Goal: Information Seeking & Learning: Learn about a topic

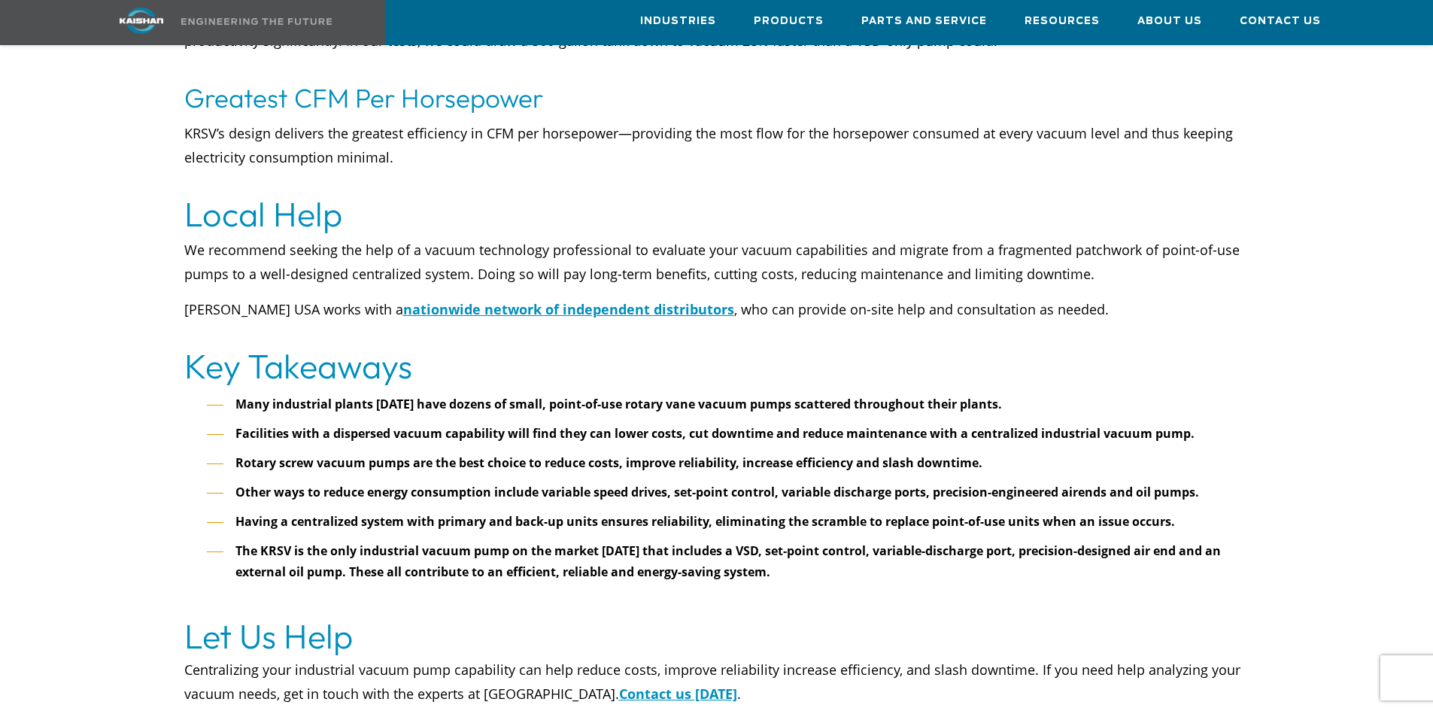
scroll to position [6544, 0]
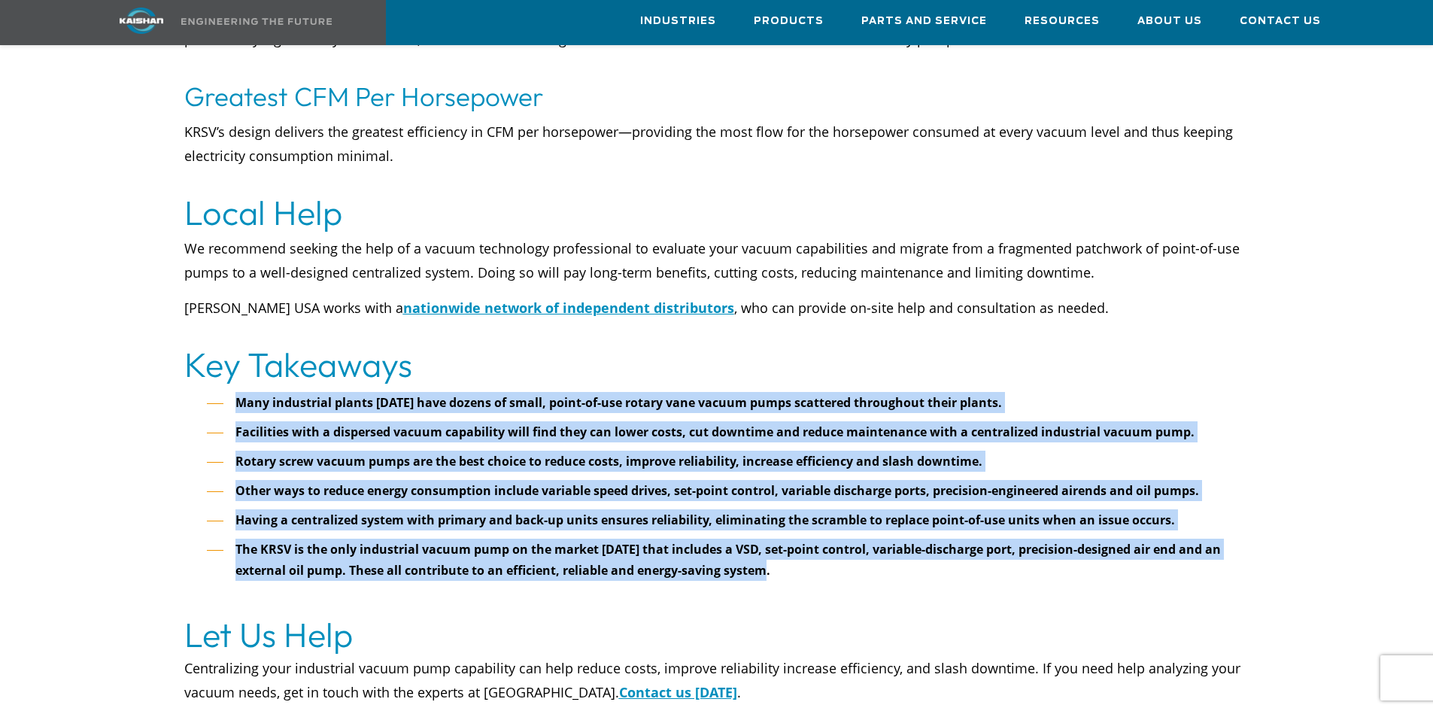
drag, startPoint x: 795, startPoint y: 543, endPoint x: 238, endPoint y: 378, distance: 580.7
click at [238, 392] on ul "Many industrial plants [DATE] have dozens of small, point-of-use rotary vane va…" at bounding box center [728, 497] width 1043 height 211
copy ul "Many industrial plants [DATE] have dozens of small, point-of-use rotary vane va…"
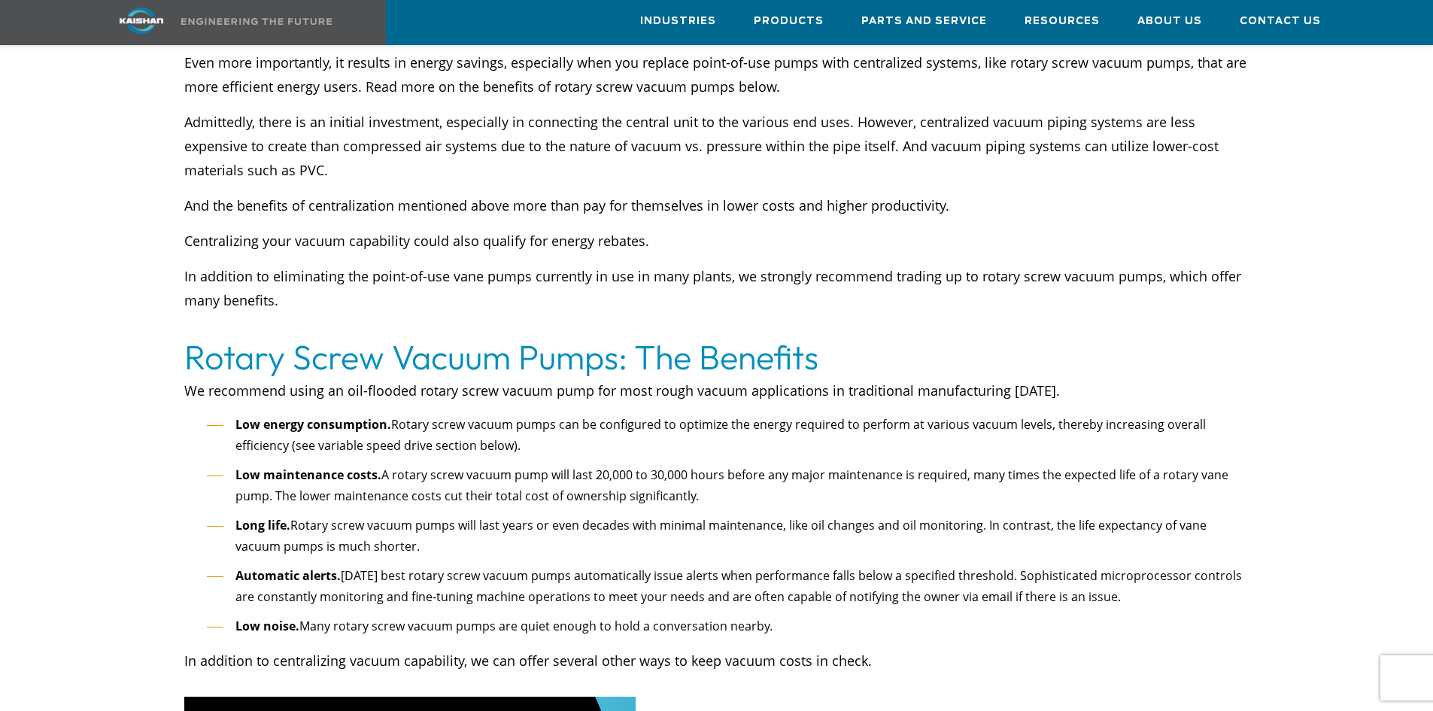
scroll to position [2633, 0]
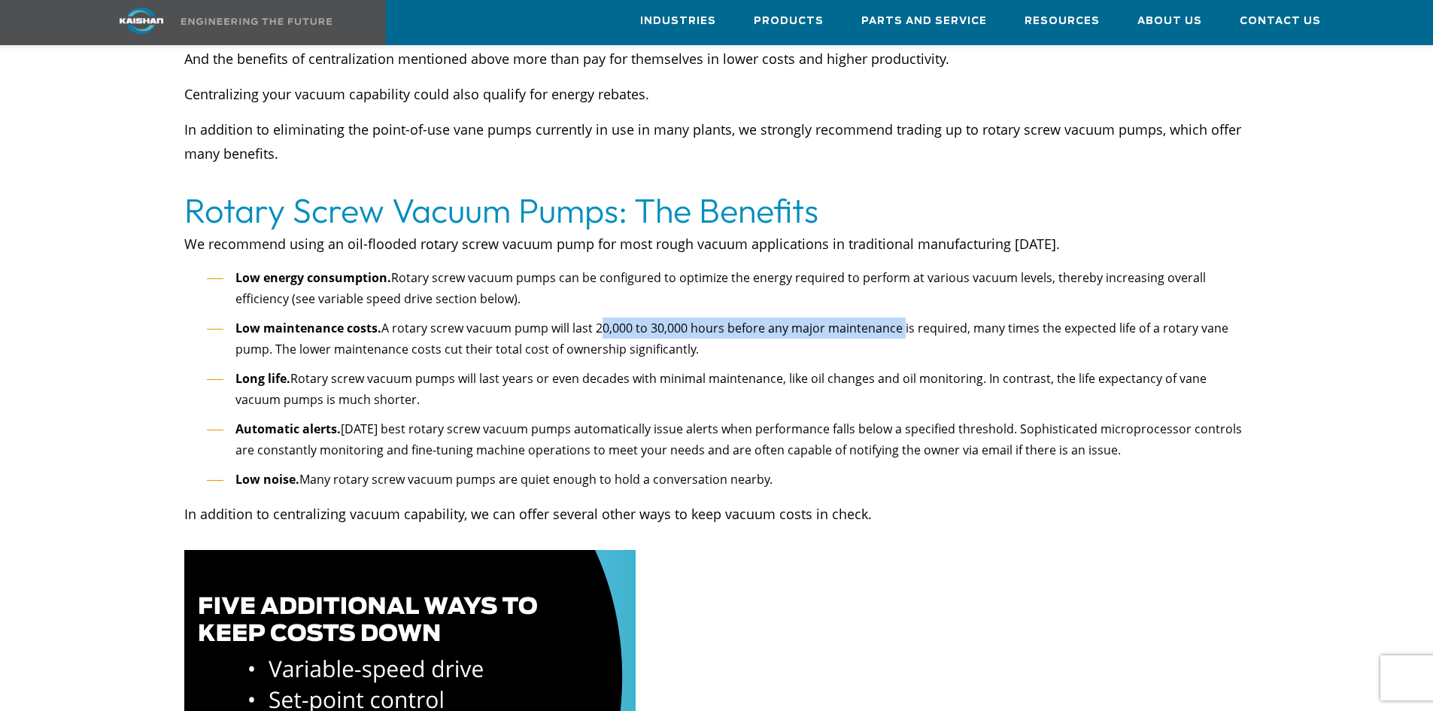
drag, startPoint x: 594, startPoint y: 303, endPoint x: 897, endPoint y: 307, distance: 302.4
click at [897, 317] on li "Low maintenance costs. A rotary screw vacuum pump will last 20,000 to 30,000 ho…" at bounding box center [728, 338] width 1043 height 43
copy li "20,000 to 30,000 hours before any major maintenance"
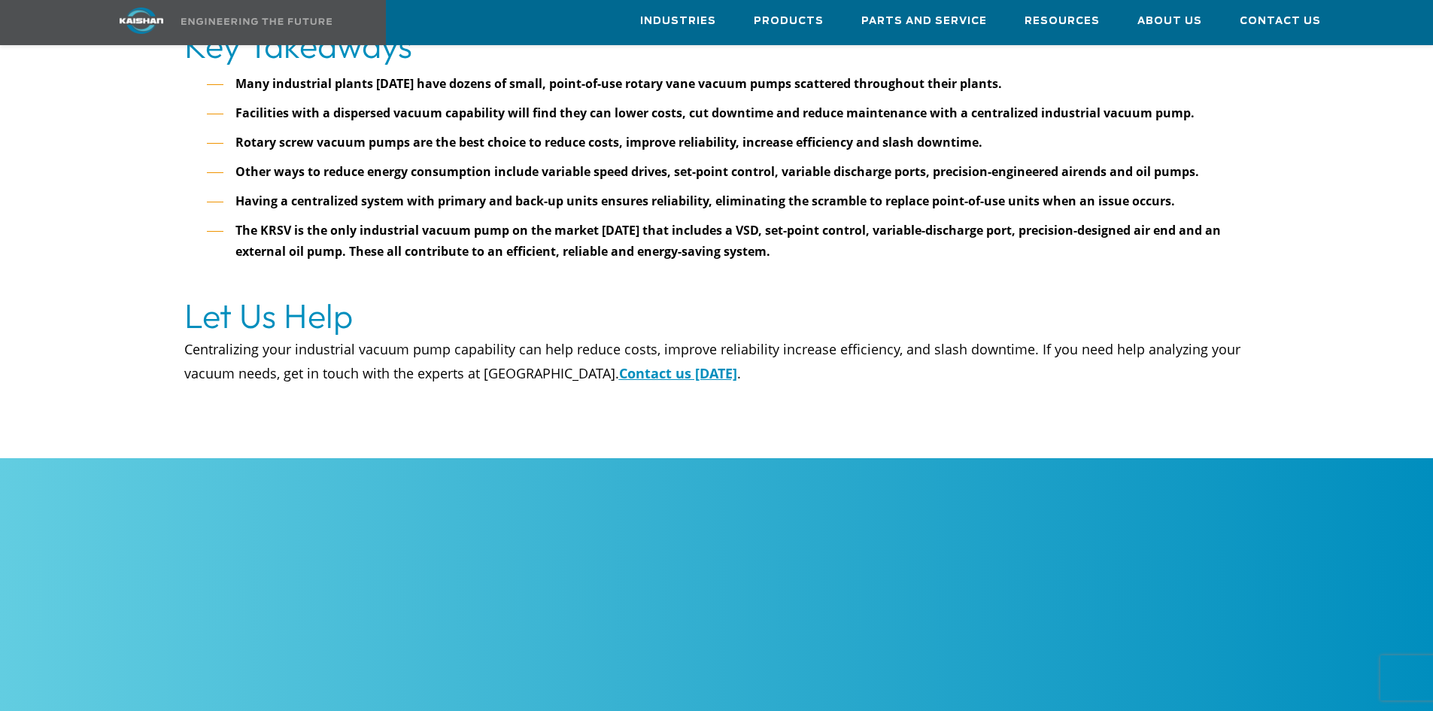
scroll to position [6770, 0]
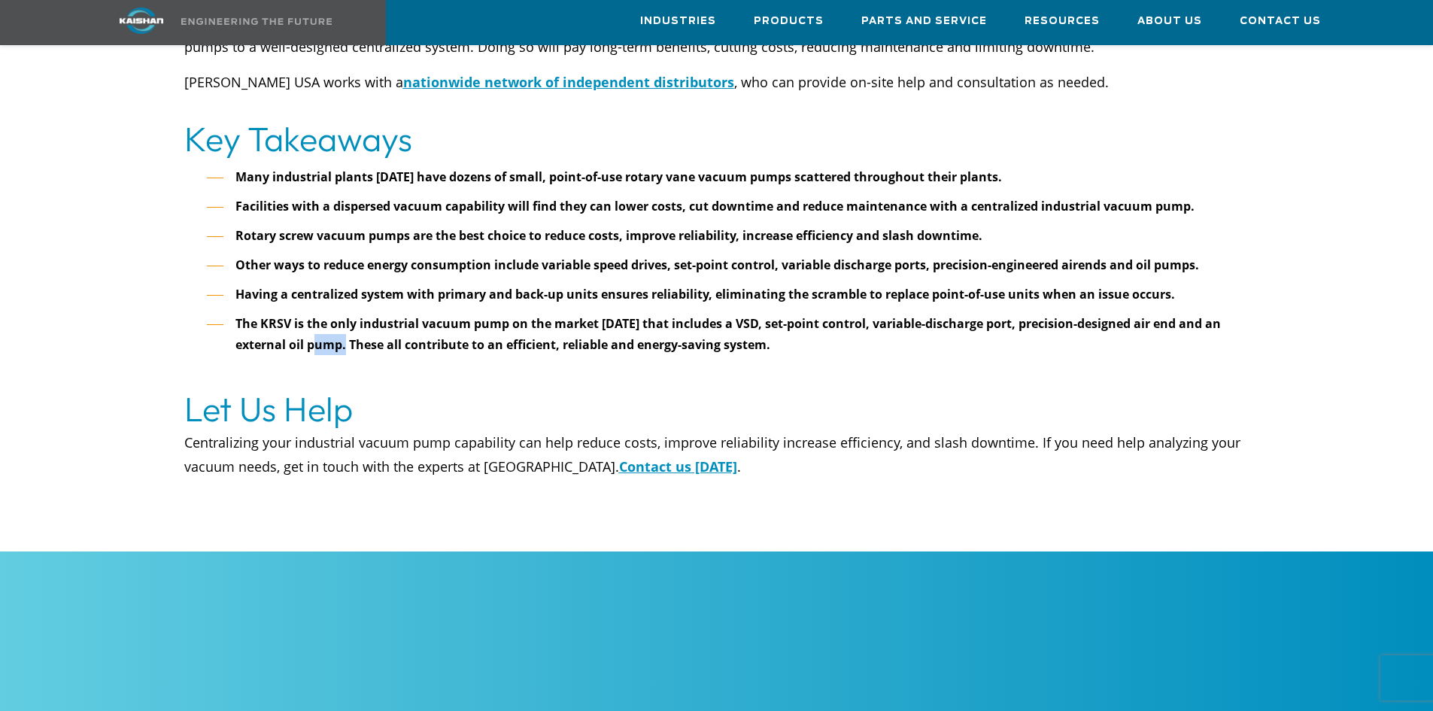
drag, startPoint x: 347, startPoint y: 317, endPoint x: 320, endPoint y: 314, distance: 26.5
click at [320, 315] on strong "The KRSV is the only industrial vacuum pump on the market [DATE] that includes …" at bounding box center [727, 334] width 985 height 38
click at [322, 315] on strong "The KRSV is the only industrial vacuum pump on the market [DATE] that includes …" at bounding box center [727, 334] width 985 height 38
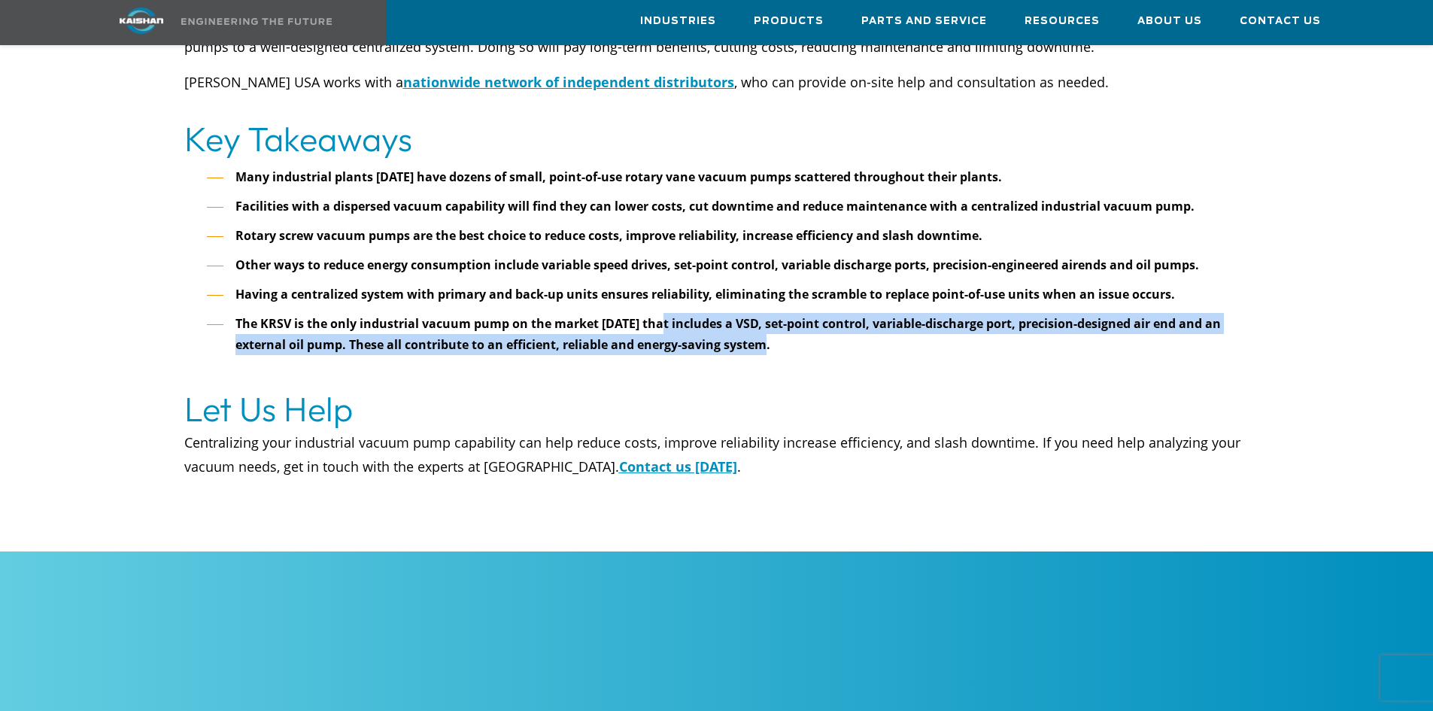
drag, startPoint x: 772, startPoint y: 320, endPoint x: 662, endPoint y: 305, distance: 110.8
click at [662, 313] on li "The KRSV is the only industrial vacuum pump on the market [DATE] that includes …" at bounding box center [728, 345] width 1043 height 64
click at [662, 315] on strong "The KRSV is the only industrial vacuum pump on the market [DATE] that includes …" at bounding box center [727, 334] width 985 height 38
drag, startPoint x: 781, startPoint y: 321, endPoint x: 234, endPoint y: 299, distance: 547.3
click at [234, 313] on li "The KRSV is the only industrial vacuum pump on the market [DATE] that includes …" at bounding box center [728, 345] width 1043 height 64
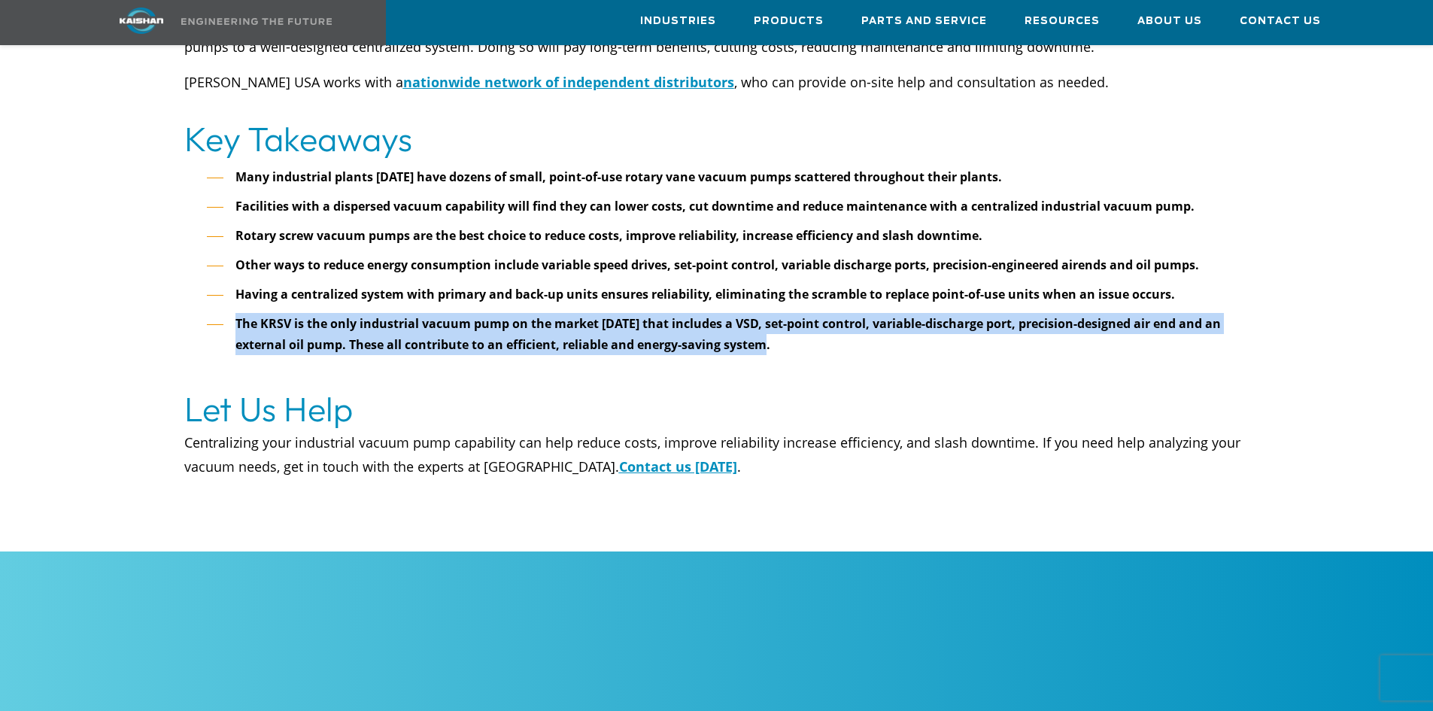
copy strong "The KRSV is the only industrial vacuum pump on the market [DATE] that includes …"
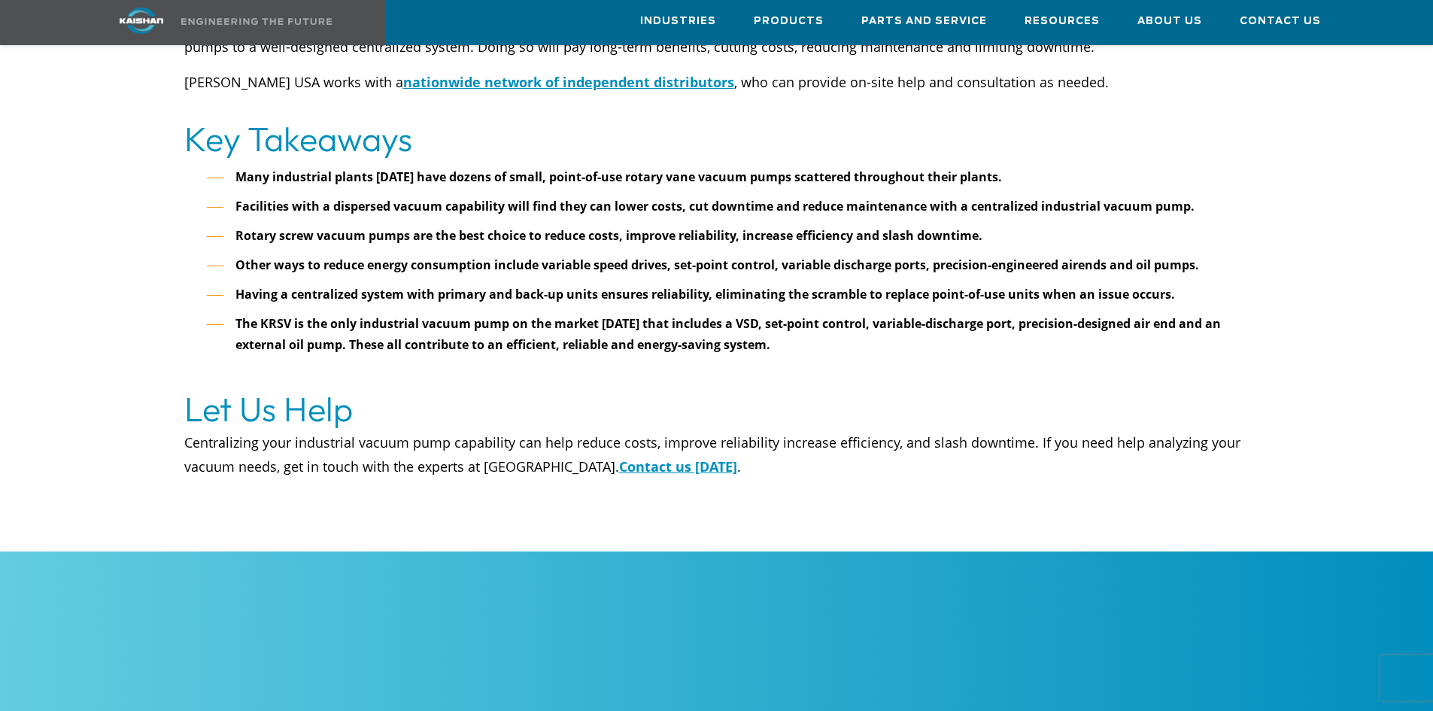
click at [595, 252] on ul "Many industrial plants [DATE] have dozens of small, point-of-use rotary vane va…" at bounding box center [728, 271] width 1043 height 211
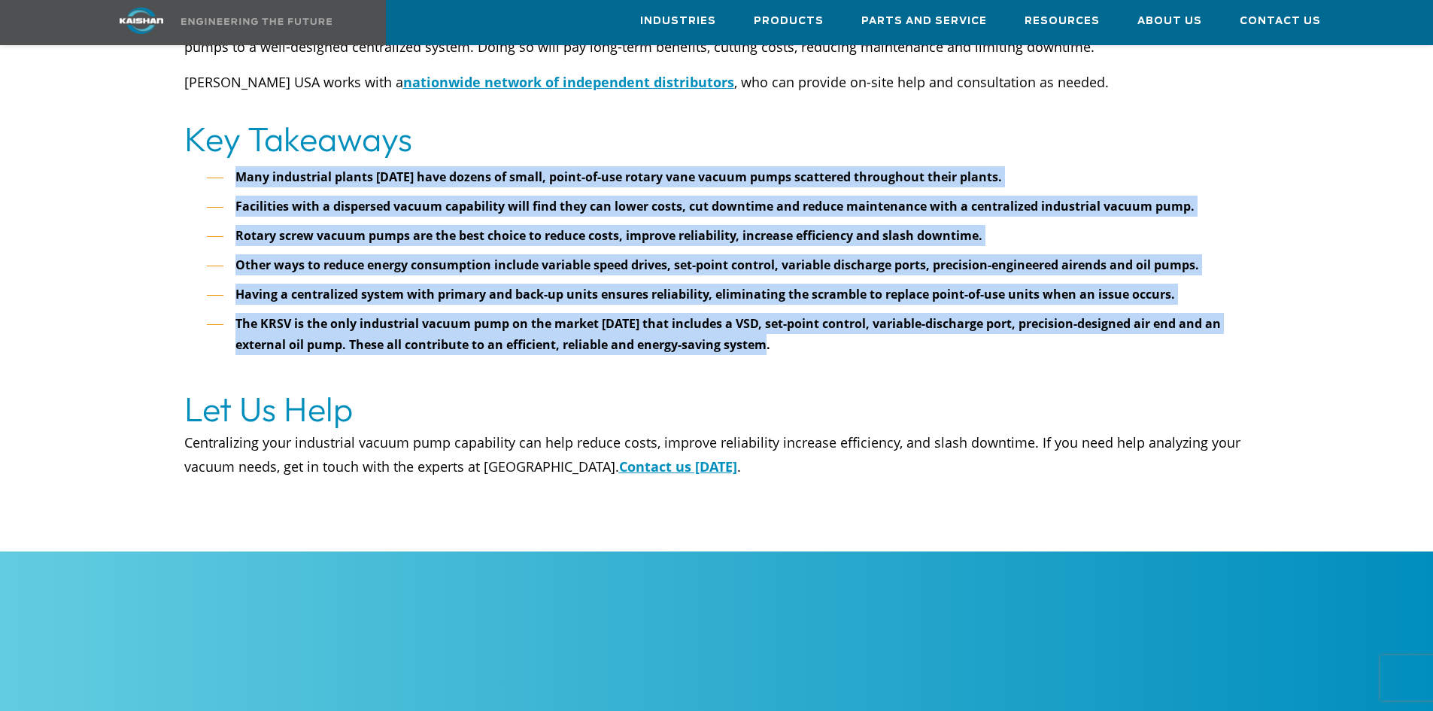
drag, startPoint x: 796, startPoint y: 326, endPoint x: 240, endPoint y: 148, distance: 583.5
click at [240, 166] on ul "Many industrial plants [DATE] have dozens of small, point-of-use rotary vane va…" at bounding box center [728, 271] width 1043 height 211
copy ul "Many industrial plants [DATE] have dozens of small, point-of-use rotary vane va…"
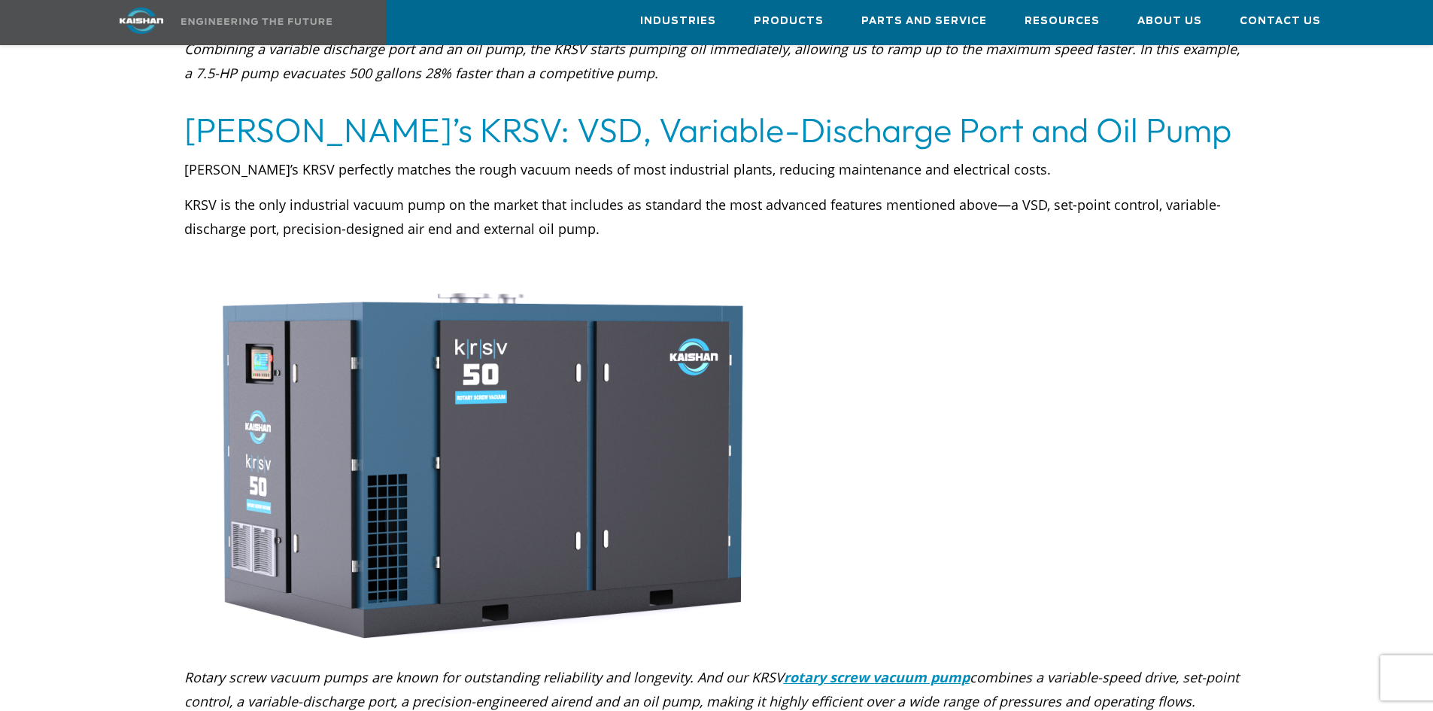
scroll to position [5942, 0]
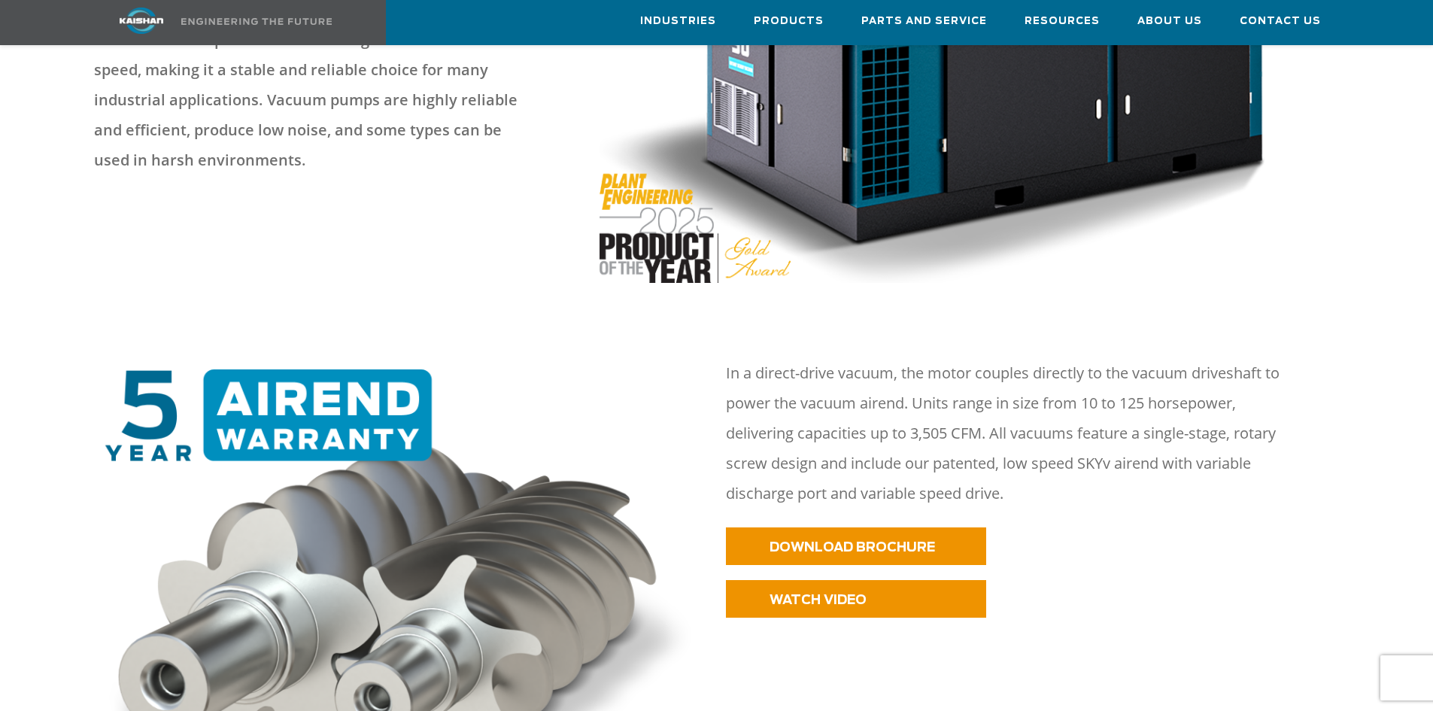
scroll to position [827, 0]
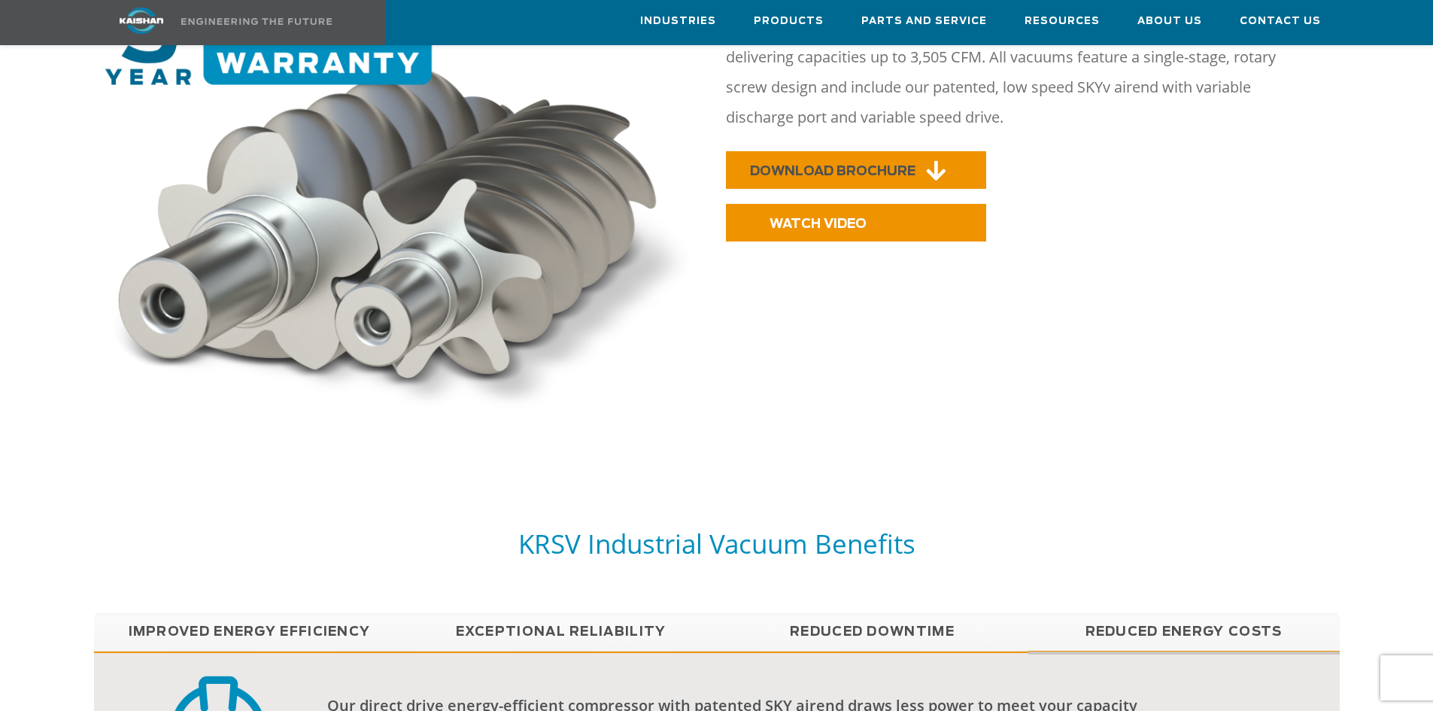
click at [831, 165] on span "DOWNLOAD BROCHURE" at bounding box center [832, 171] width 165 height 13
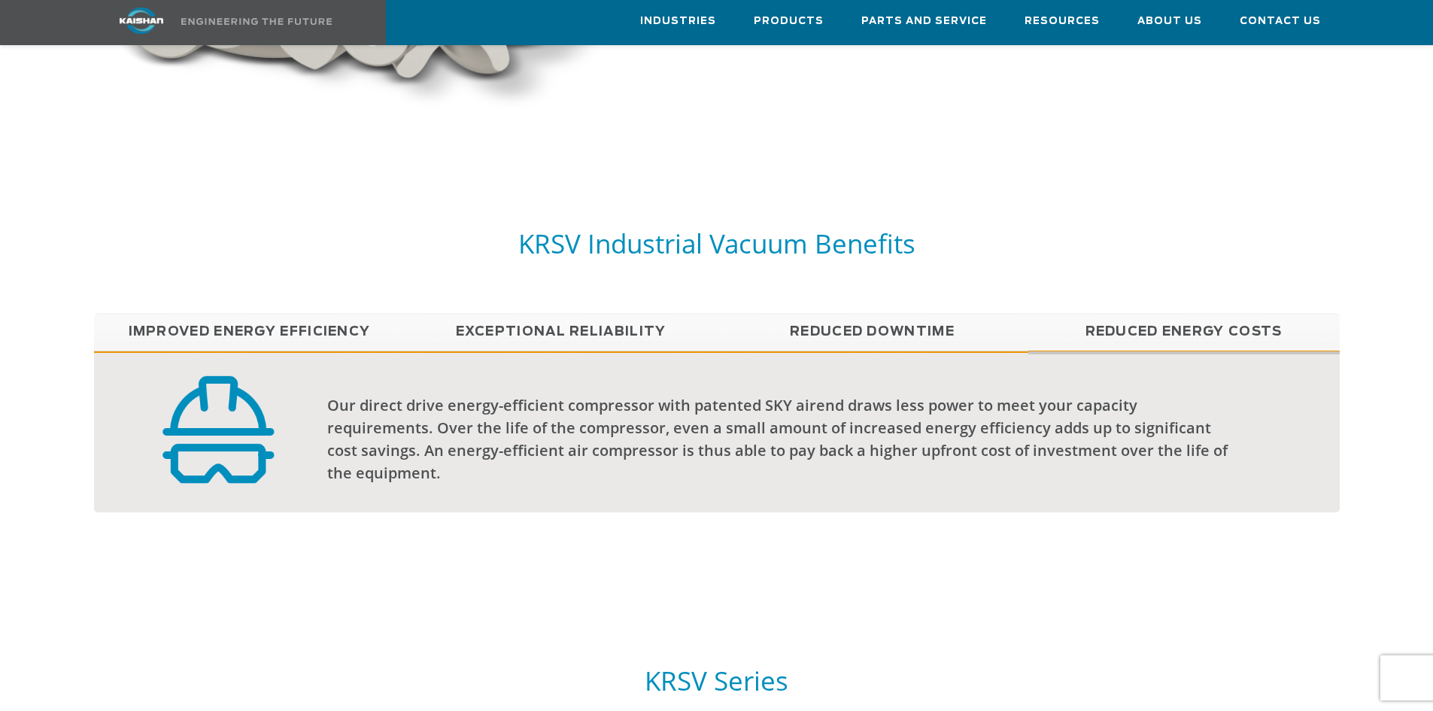
scroll to position [1128, 0]
click at [497, 312] on link "Exceptional reliability" at bounding box center [560, 331] width 311 height 38
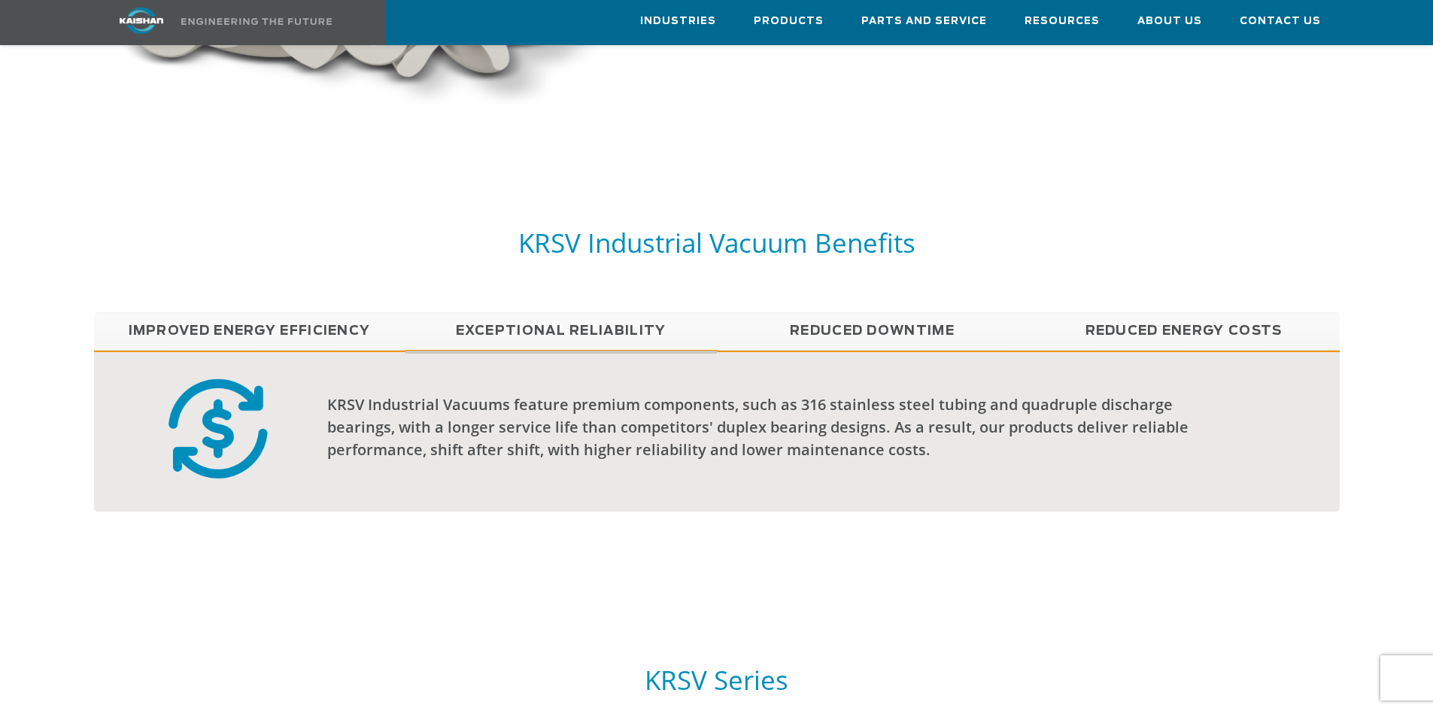
click at [824, 312] on link "Reduced Downtime" at bounding box center [872, 331] width 311 height 38
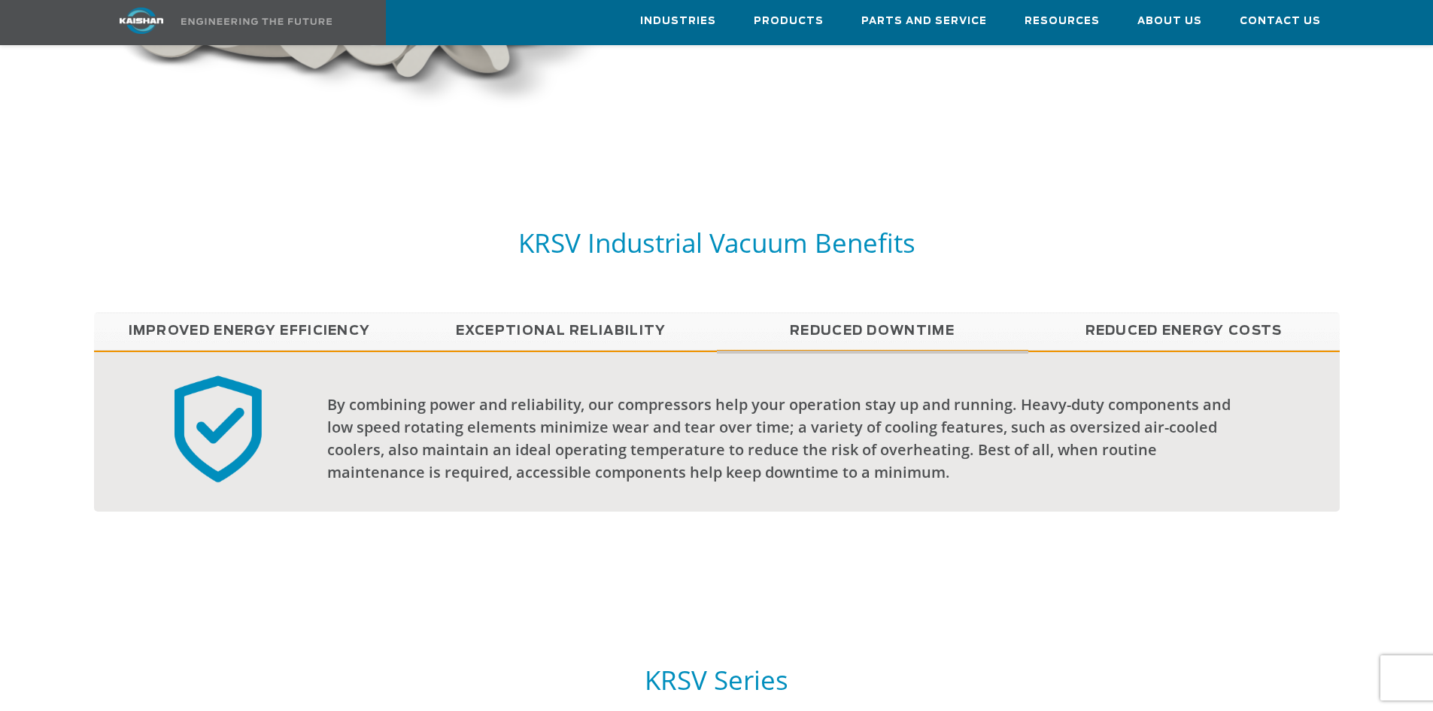
click at [1146, 312] on link "Reduced Energy Costs" at bounding box center [1183, 331] width 311 height 38
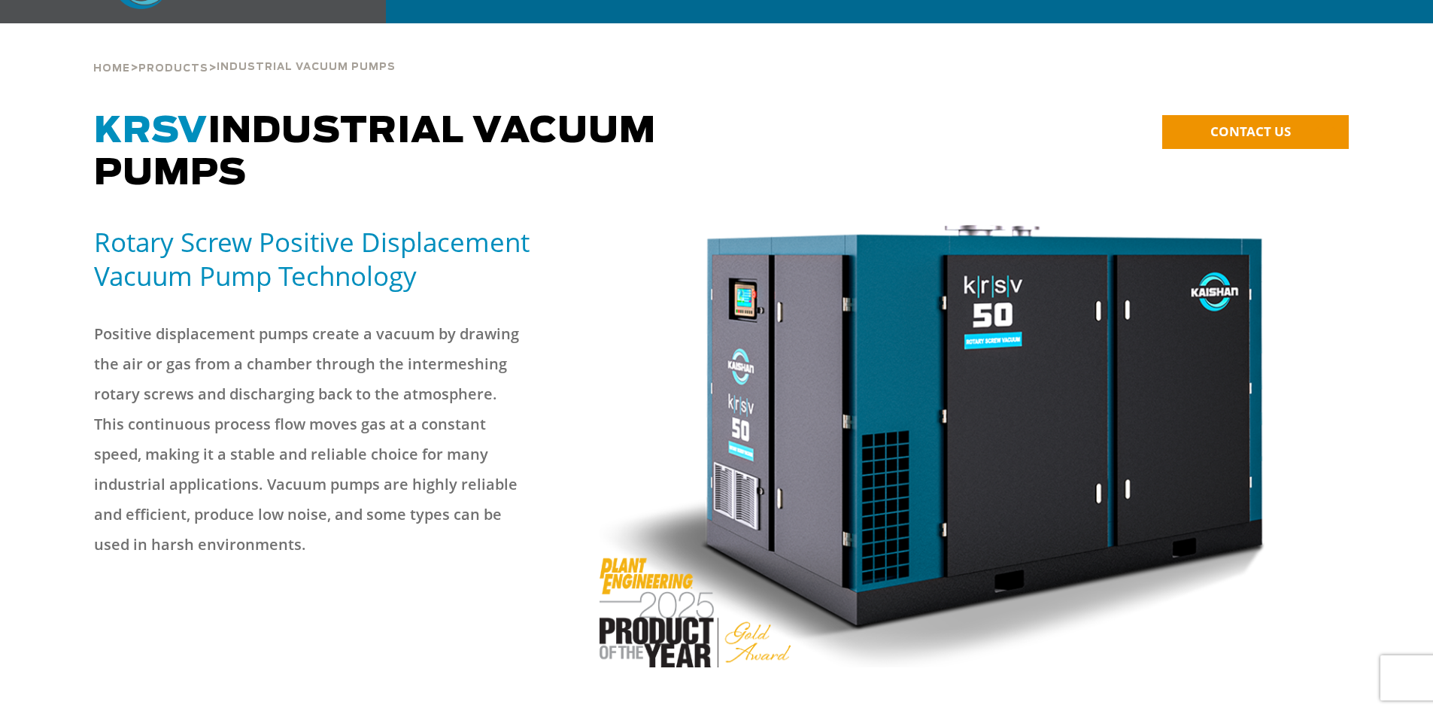
scroll to position [0, 0]
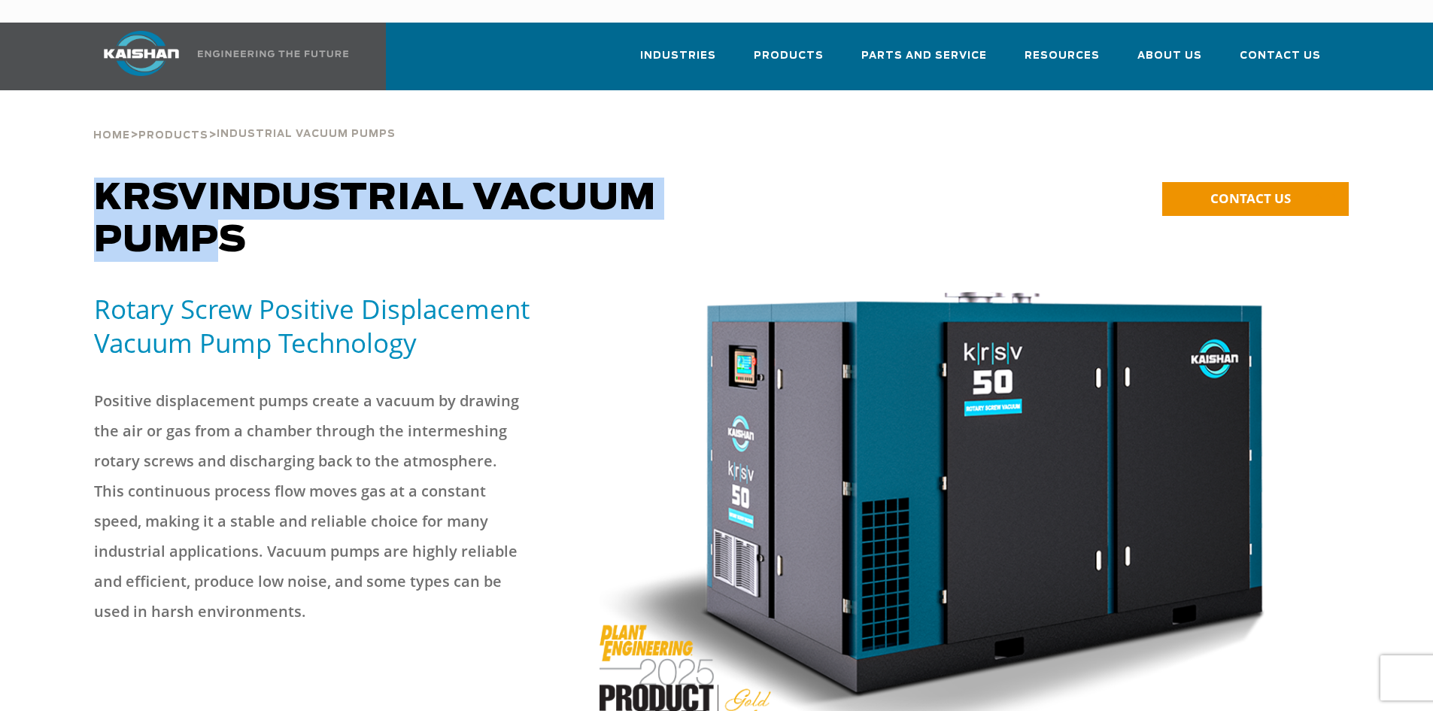
drag, startPoint x: 218, startPoint y: 212, endPoint x: 90, endPoint y: 175, distance: 134.0
click at [90, 178] on div "KRSV Industrial Vacuum Pumps" at bounding box center [559, 235] width 948 height 114
copy span "KRSV Industrial Vacuum Pump"
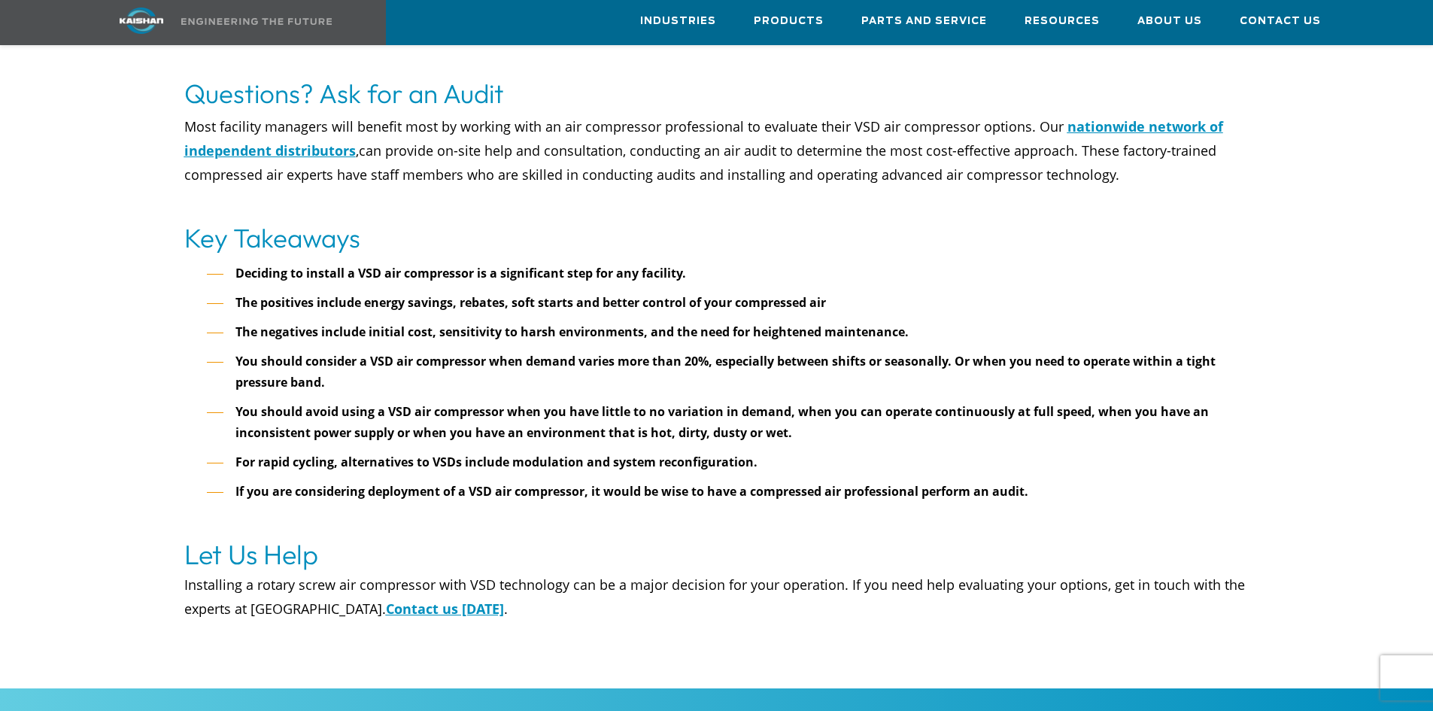
scroll to position [5942, 0]
